Goal: Find specific page/section: Find specific page/section

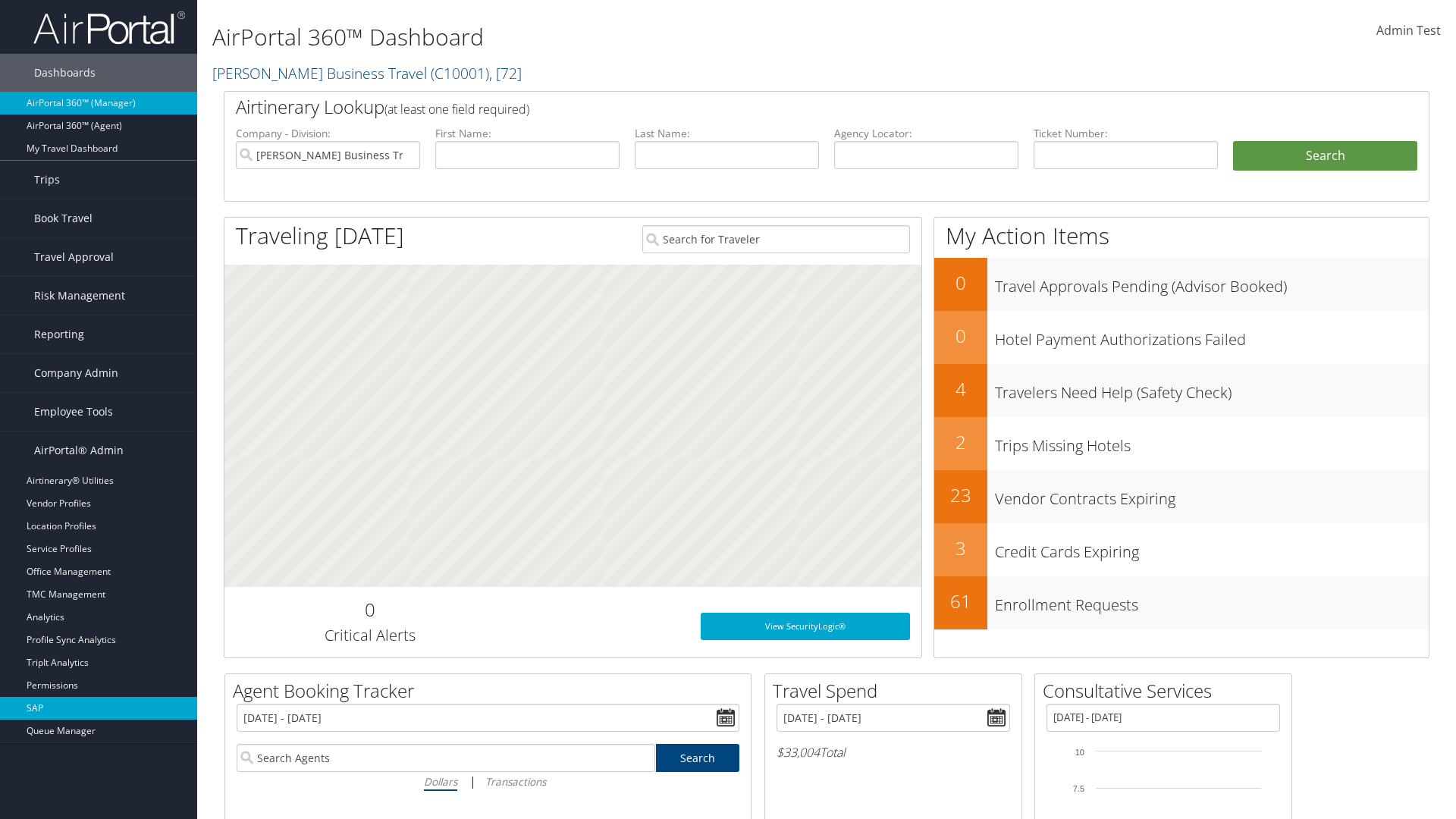
click at [98, 708] on link "SAP" at bounding box center [98, 708] width 197 height 23
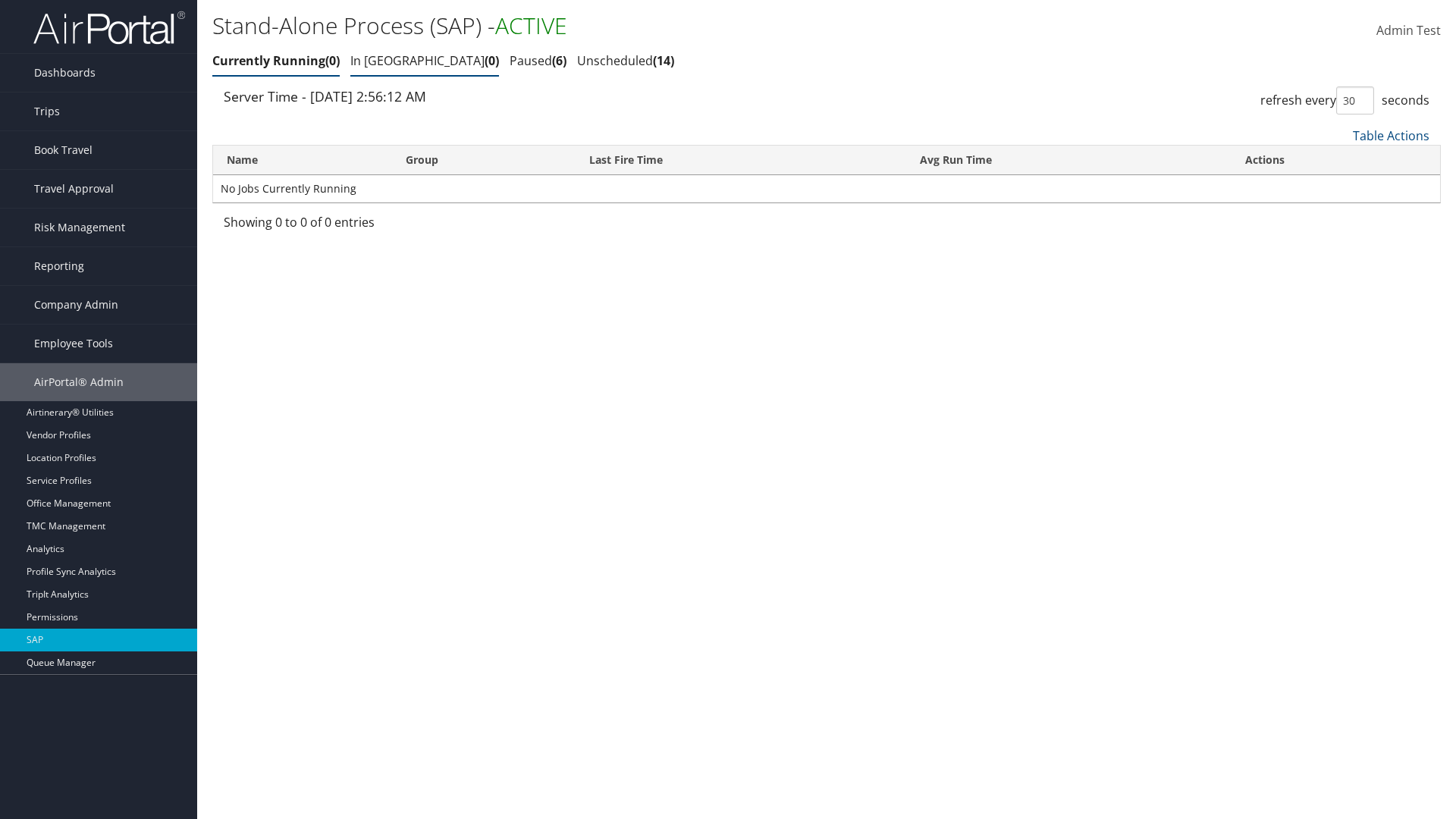
click at [381, 60] on link "In Queue 0" at bounding box center [424, 60] width 149 height 17
